Goal: Communication & Community: Participate in discussion

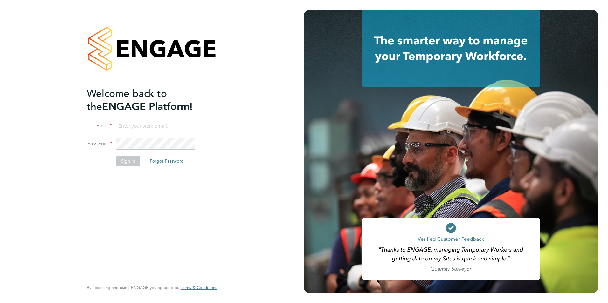
type input "[PERSON_NAME][EMAIL_ADDRESS][PERSON_NAME][DOMAIN_NAME]"
click at [120, 161] on button "Sign In" at bounding box center [128, 161] width 24 height 10
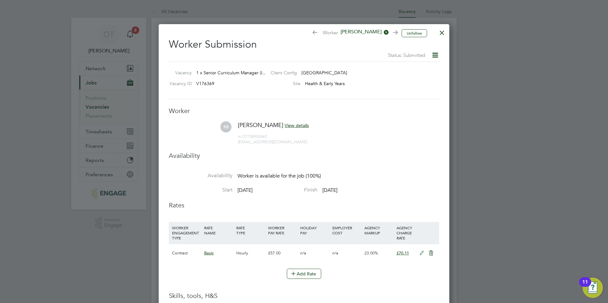
click at [441, 32] on div at bounding box center [441, 30] width 11 height 11
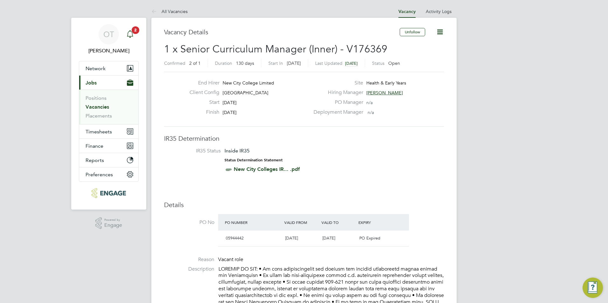
click at [131, 32] on icon "Main navigation" at bounding box center [130, 34] width 8 height 8
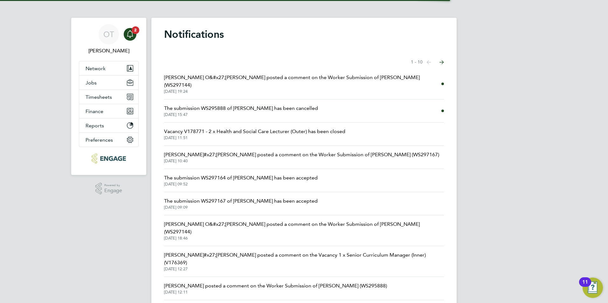
click at [243, 89] on span "03 Sep 2025, 19:24" at bounding box center [302, 91] width 277 height 5
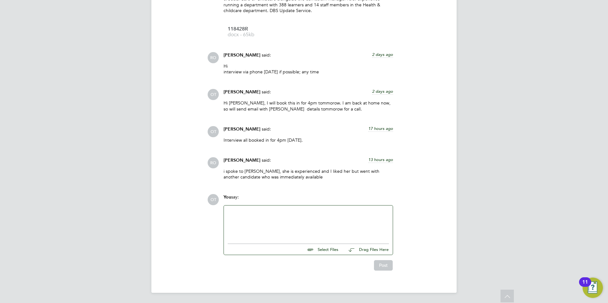
click at [273, 222] on div at bounding box center [308, 222] width 161 height 27
click at [380, 264] on button "Post" at bounding box center [383, 265] width 19 height 10
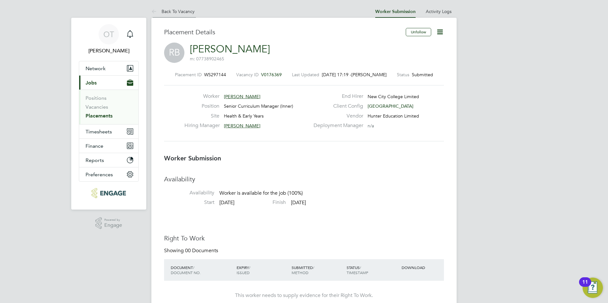
click at [187, 9] on link "Back To Vacancy" at bounding box center [172, 12] width 43 height 6
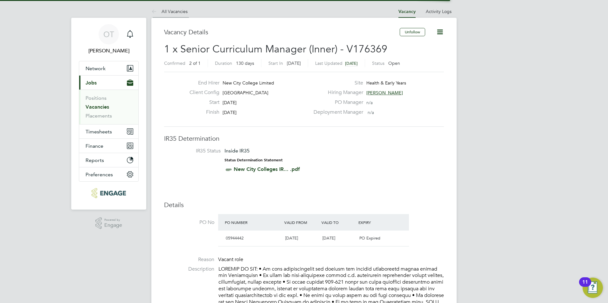
click at [173, 11] on link "All Vacancies" at bounding box center [169, 12] width 36 height 6
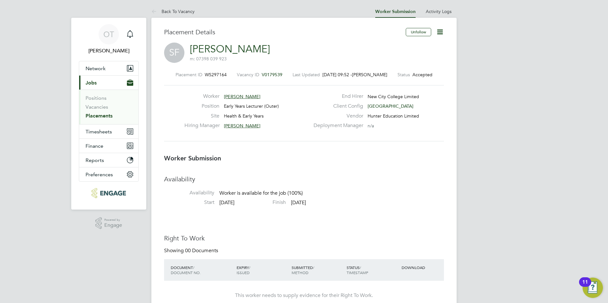
click at [259, 124] on span "Carolina Cadete Borges" at bounding box center [242, 126] width 37 height 6
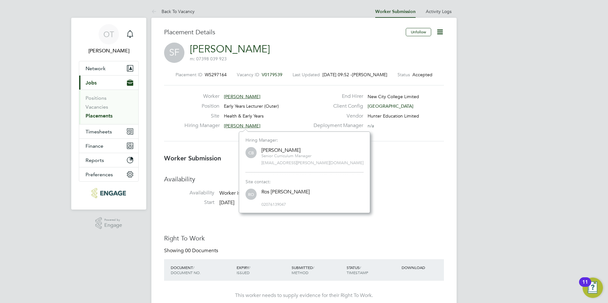
scroll to position [4, 4]
click at [289, 123] on div "Hiring Manager Carolina Cadete Borges" at bounding box center [246, 127] width 125 height 10
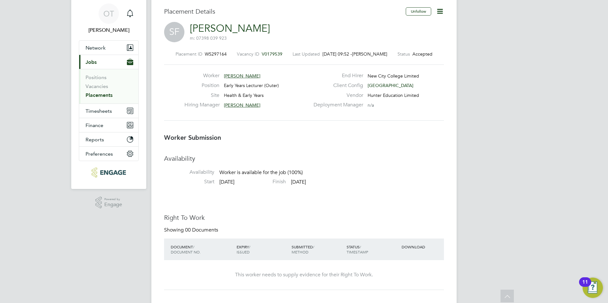
scroll to position [0, 0]
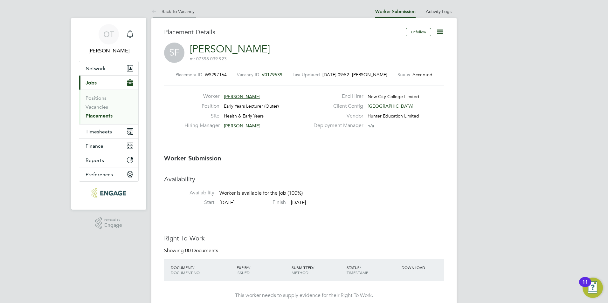
click at [184, 13] on link "Back To Vacancy" at bounding box center [172, 12] width 43 height 6
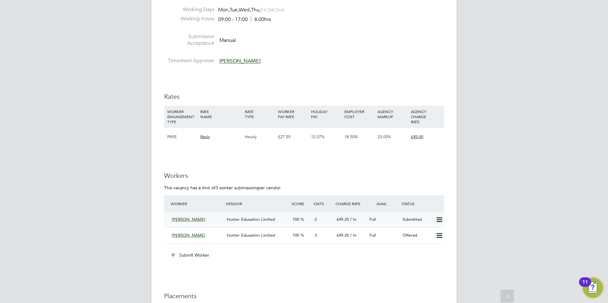
scroll to position [921, 0]
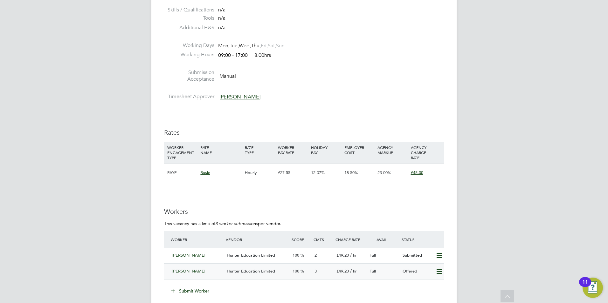
click at [259, 272] on span "Hunter Education Limited" at bounding box center [251, 271] width 48 height 5
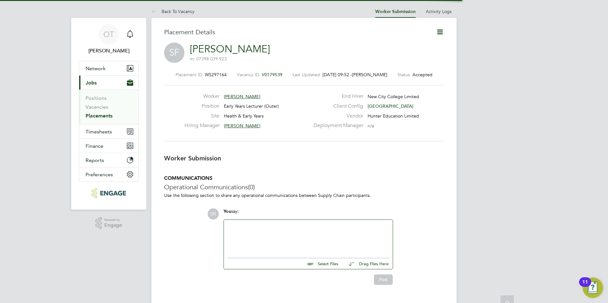
scroll to position [6, 45]
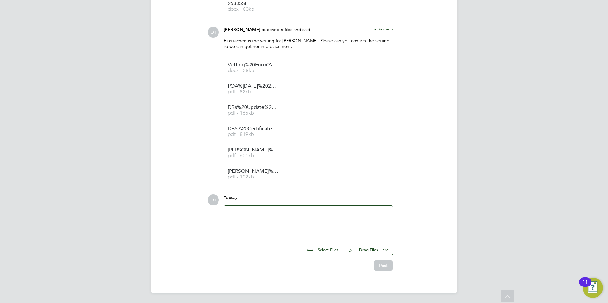
drag, startPoint x: 283, startPoint y: 225, endPoint x: 297, endPoint y: 212, distance: 19.6
click at [282, 223] on div at bounding box center [308, 223] width 161 height 27
click at [380, 267] on button "Post" at bounding box center [383, 266] width 19 height 10
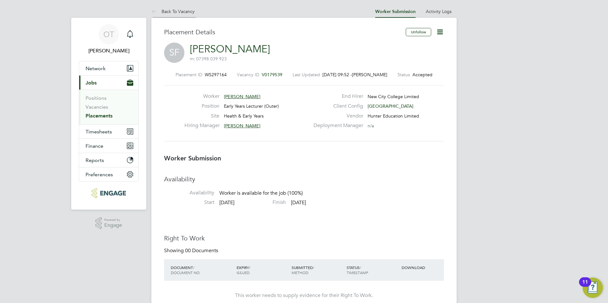
click at [172, 11] on link "Back To Vacancy" at bounding box center [172, 12] width 43 height 6
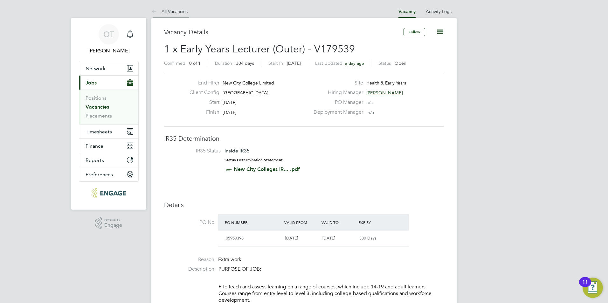
click at [168, 13] on link "All Vacancies" at bounding box center [169, 12] width 36 height 6
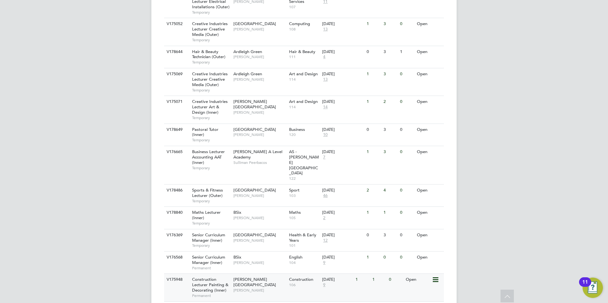
scroll to position [662, 0]
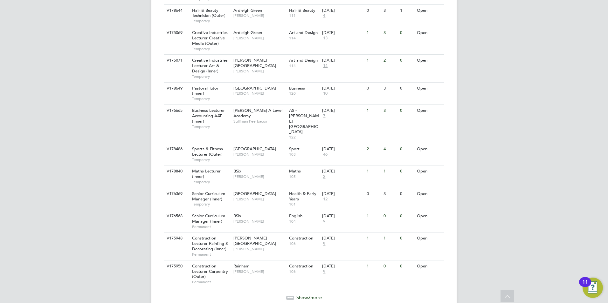
click at [304, 295] on span "Show 3 more" at bounding box center [308, 298] width 25 height 6
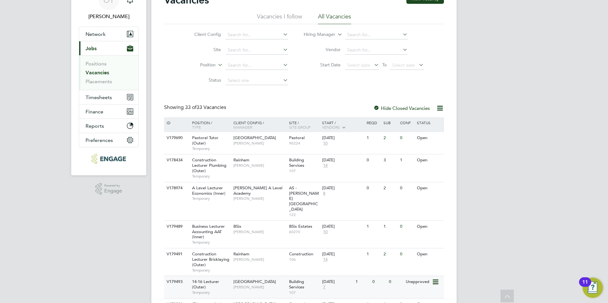
scroll to position [0, 0]
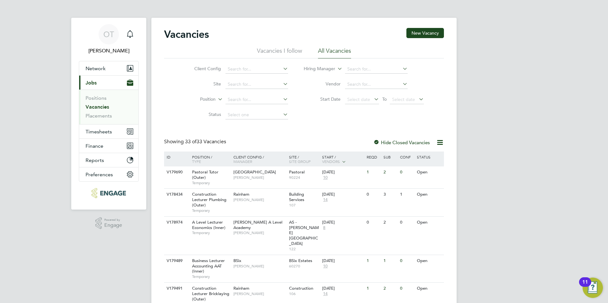
drag, startPoint x: 163, startPoint y: 142, endPoint x: 246, endPoint y: 141, distance: 82.6
drag, startPoint x: 239, startPoint y: 143, endPoint x: 150, endPoint y: 145, distance: 89.0
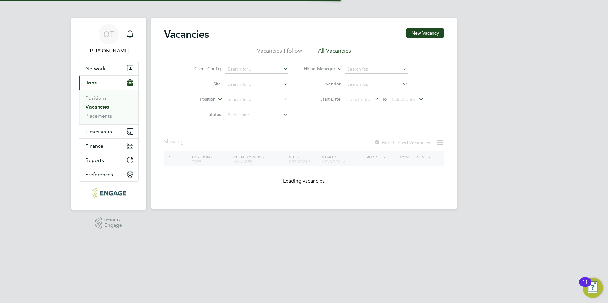
click at [99, 107] on link "Vacancies" at bounding box center [98, 107] width 24 height 6
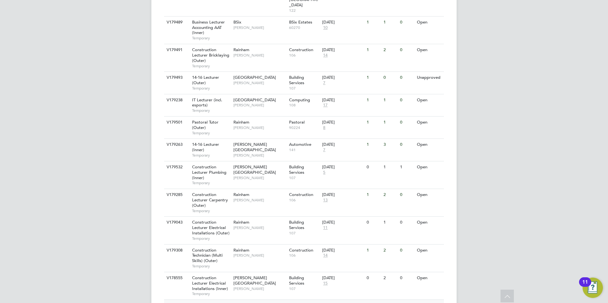
scroll to position [254, 0]
